Goal: Book appointment/travel/reservation

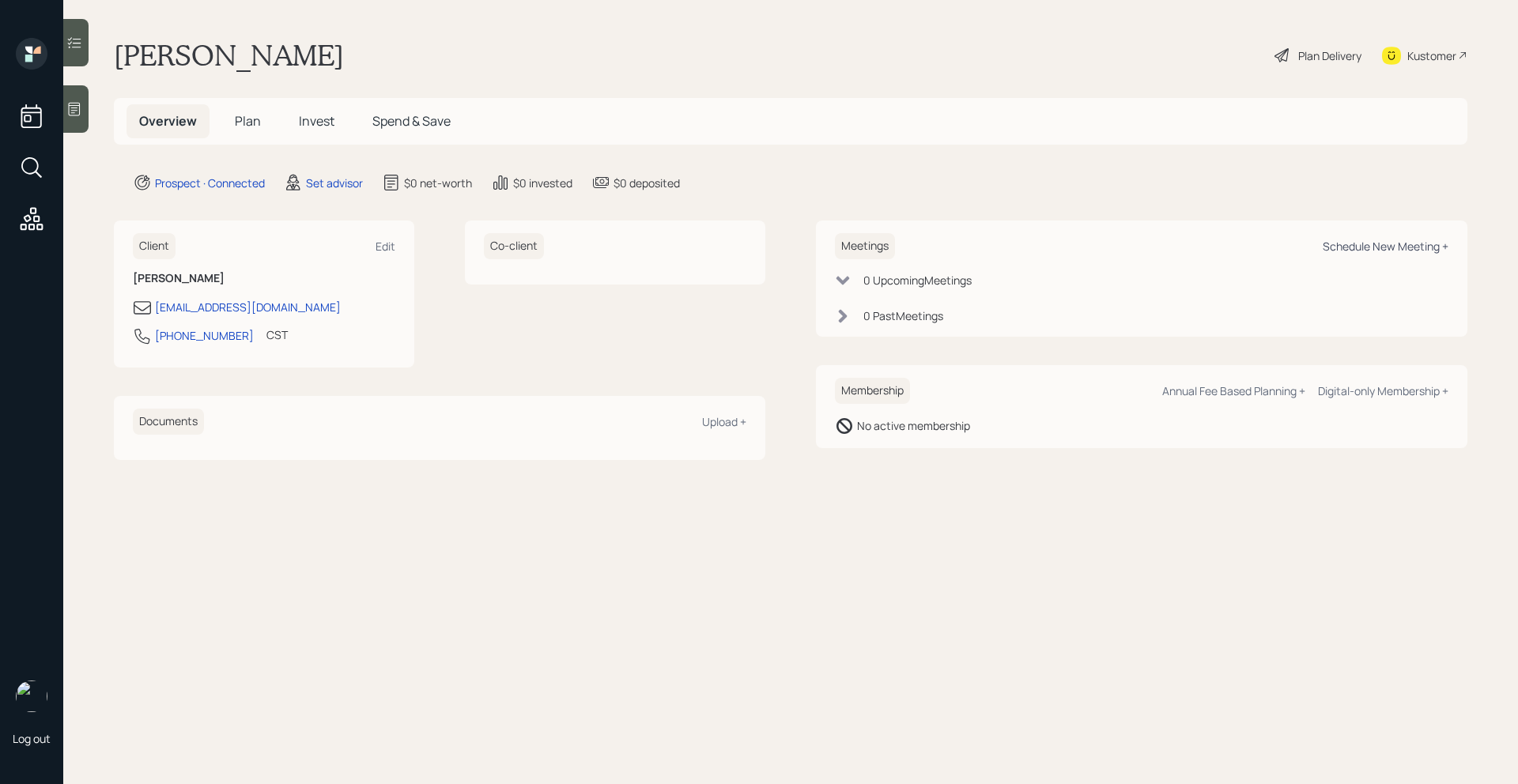
click at [1324, 253] on div "Schedule New Meeting +" at bounding box center [1386, 247] width 126 height 15
select select "round-[PERSON_NAME]"
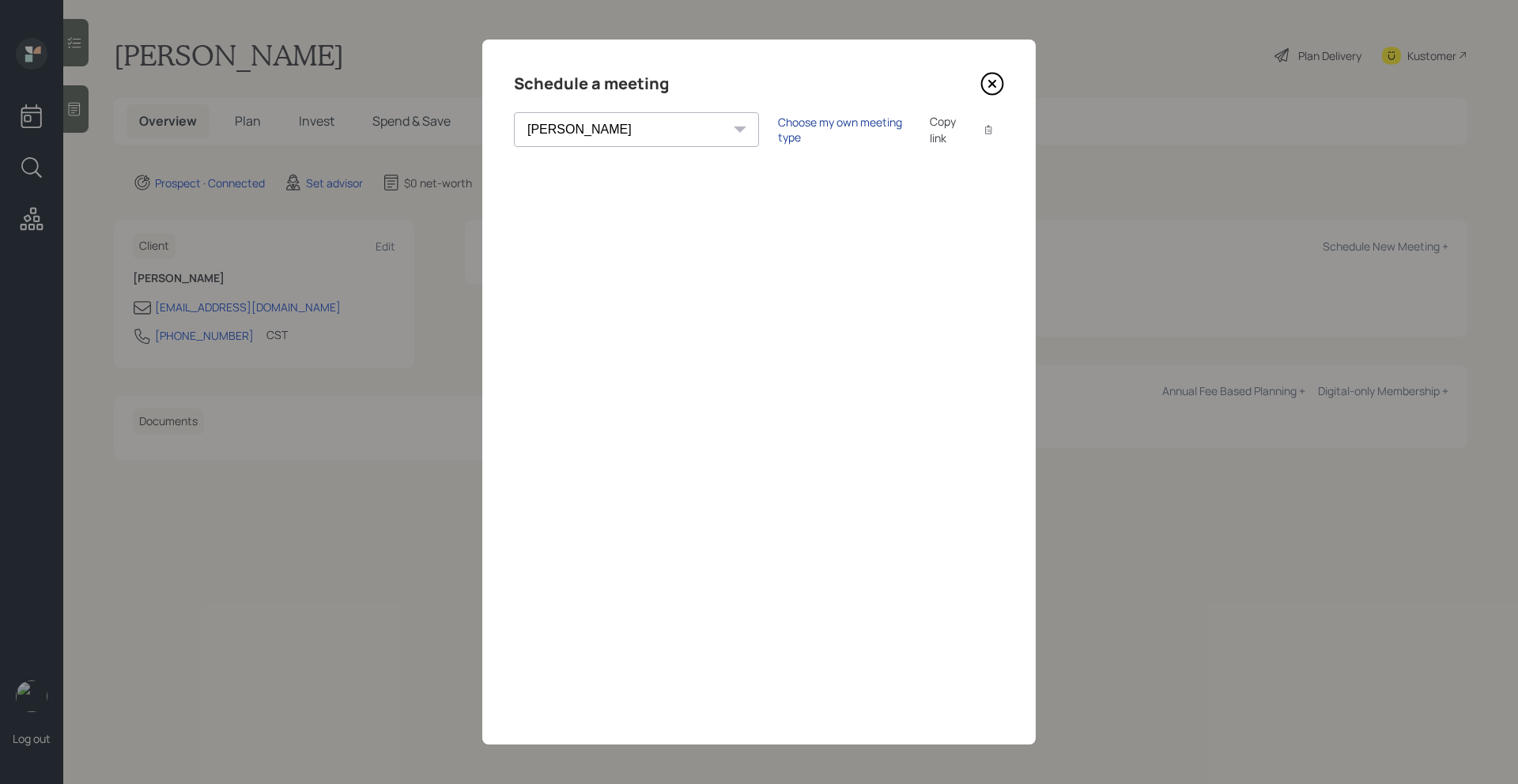
click at [778, 132] on div "Choose my own meeting type" at bounding box center [844, 129] width 133 height 30
click at [995, 86] on icon at bounding box center [991, 83] width 6 height 6
